Goal: Information Seeking & Learning: Learn about a topic

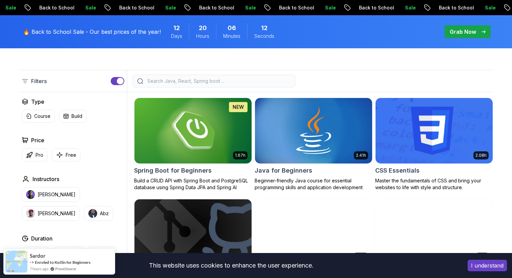
scroll to position [164, 0]
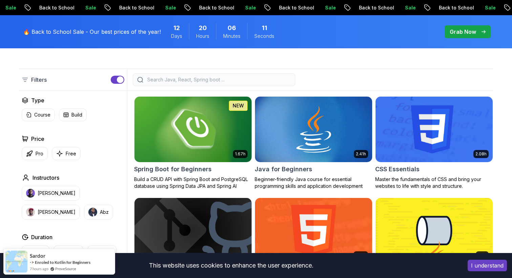
click at [199, 171] on h2 "Spring Boot for Beginners" at bounding box center [172, 169] width 77 height 9
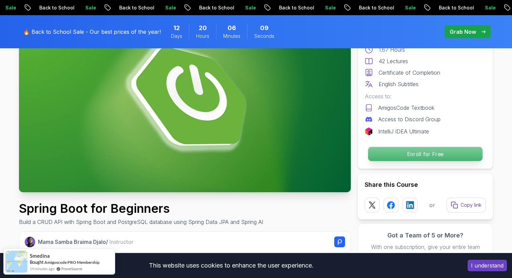
click at [436, 157] on p "Enroll for Free" at bounding box center [425, 154] width 114 height 14
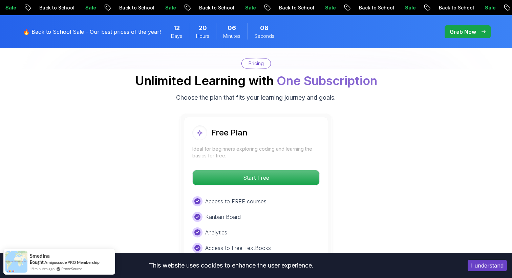
scroll to position [1377, 0]
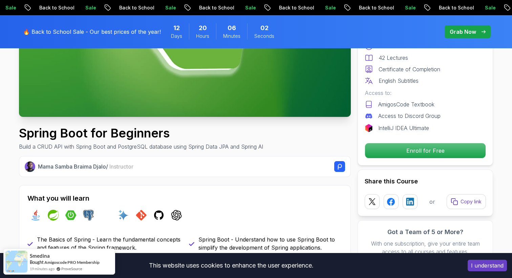
scroll to position [0, 0]
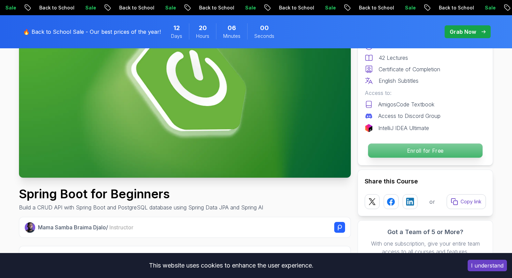
click at [439, 154] on p "Enroll for Free" at bounding box center [425, 151] width 114 height 14
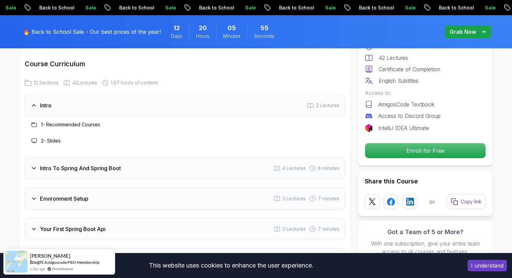
scroll to position [845, 0]
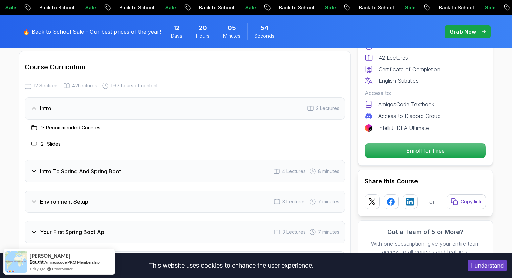
click at [62, 124] on div "1 - Recommended Courses" at bounding box center [65, 128] width 70 height 8
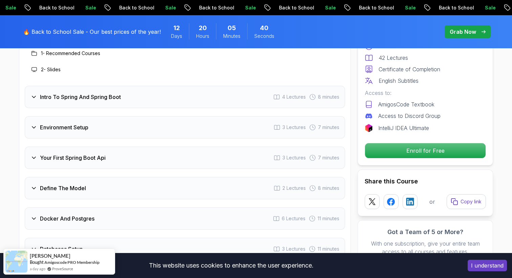
scroll to position [921, 0]
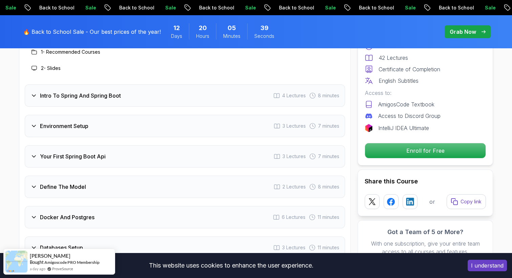
click at [109, 92] on h3 "Intro To Spring And Spring Boot" at bounding box center [80, 96] width 81 height 8
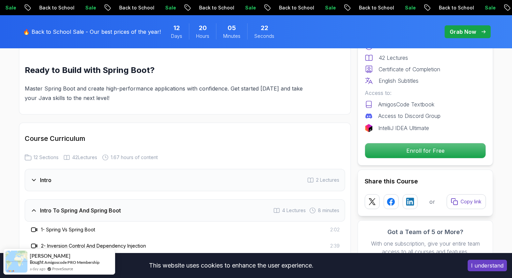
scroll to position [839, 0]
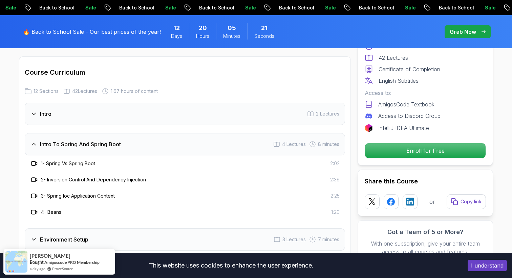
click at [55, 103] on div "Intro 2 Lectures" at bounding box center [185, 114] width 320 height 22
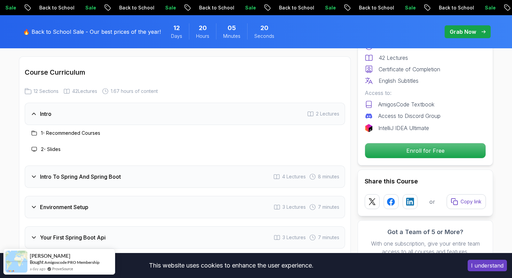
click at [55, 130] on h3 "1 - Recommended Courses" at bounding box center [70, 133] width 59 height 7
click at [37, 131] on icon at bounding box center [33, 133] width 5 height 5
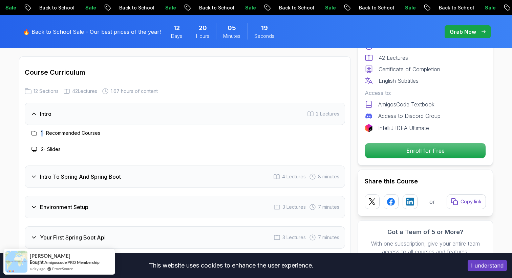
click at [37, 131] on icon at bounding box center [33, 133] width 5 height 5
click at [54, 146] on h3 "2 - Slides" at bounding box center [51, 149] width 20 height 7
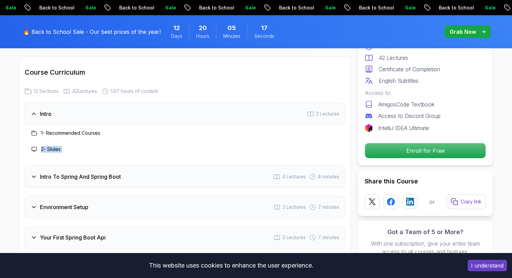
click at [59, 173] on h3 "Intro To Spring And Spring Boot" at bounding box center [80, 177] width 81 height 8
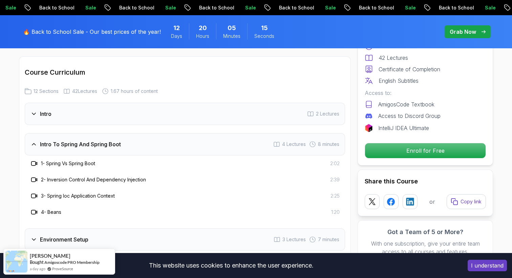
click at [127, 103] on div "Intro 2 Lectures" at bounding box center [185, 114] width 320 height 22
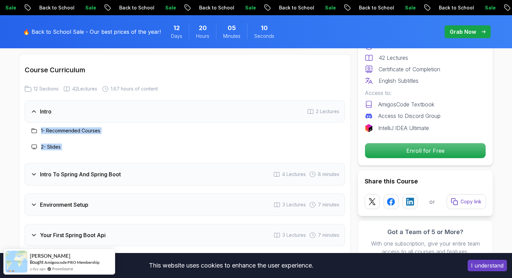
scroll to position [836, 0]
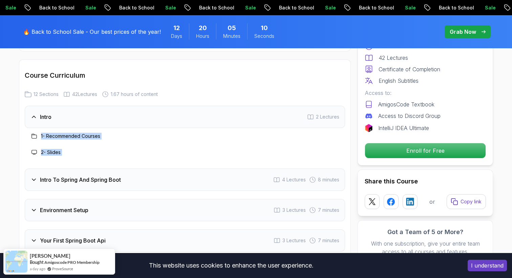
click at [237, 110] on div "Intro 2 Lectures" at bounding box center [185, 117] width 320 height 22
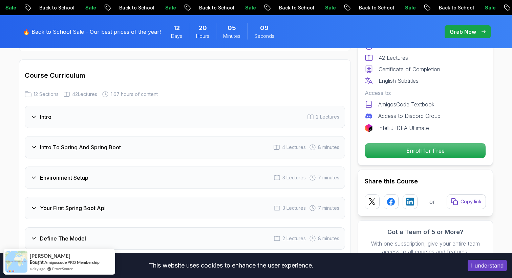
click at [194, 136] on div "Intro To Spring And Spring Boot 4 Lectures 8 minutes" at bounding box center [185, 147] width 320 height 22
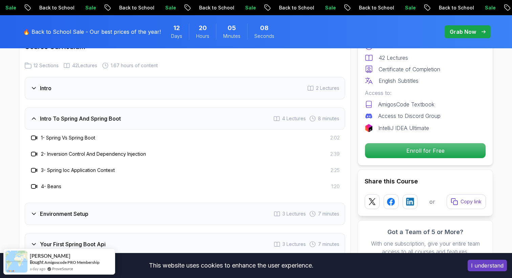
scroll to position [929, 0]
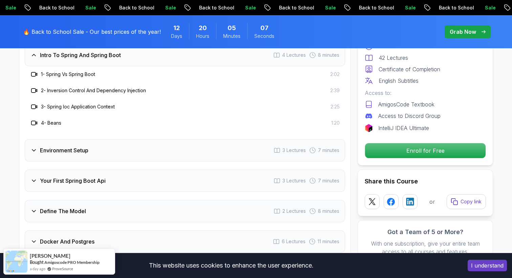
click at [174, 150] on div "Environment Setup 3 Lectures 7 minutes" at bounding box center [185, 150] width 320 height 22
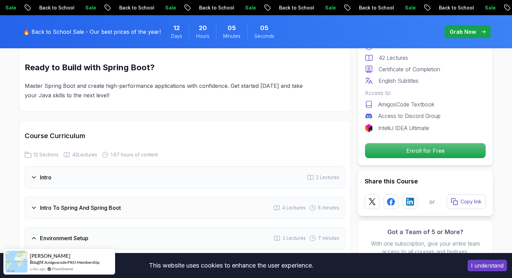
scroll to position [779, 0]
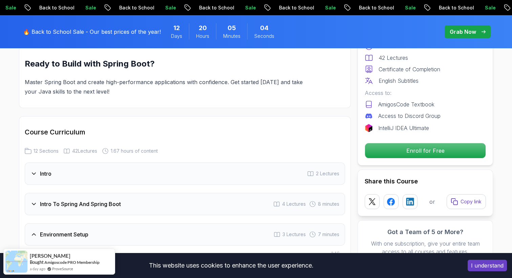
click at [127, 169] on div "Intro 2 Lectures" at bounding box center [185, 174] width 320 height 22
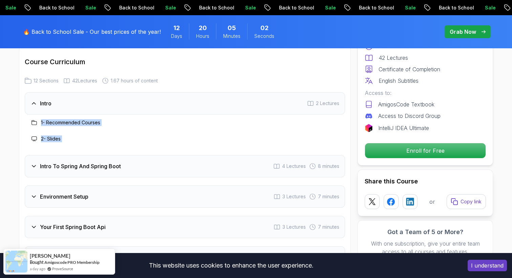
scroll to position [850, 0]
